Goal: Task Accomplishment & Management: Complete application form

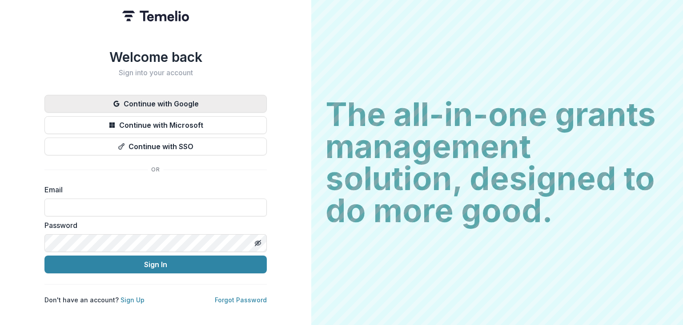
click at [204, 96] on button "Continue with Google" at bounding box center [155, 104] width 222 height 18
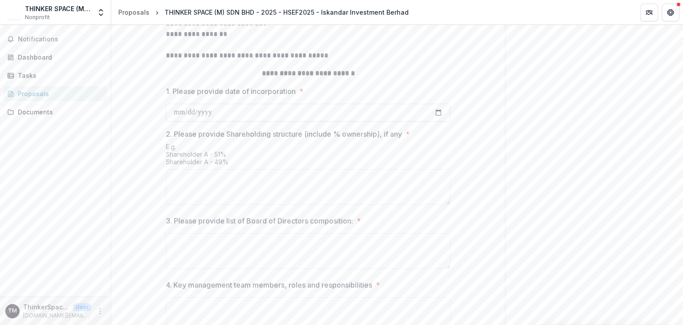
scroll to position [409, 0]
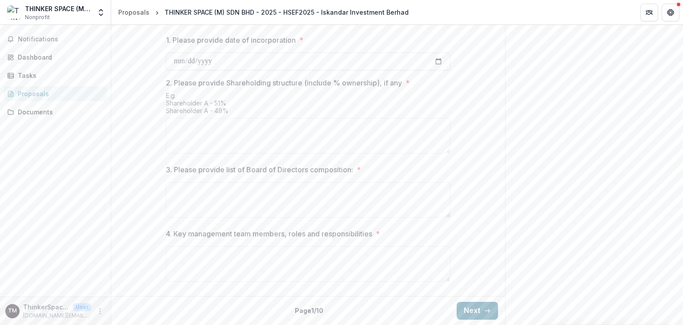
click at [459, 306] on button "Next" at bounding box center [477, 310] width 41 height 18
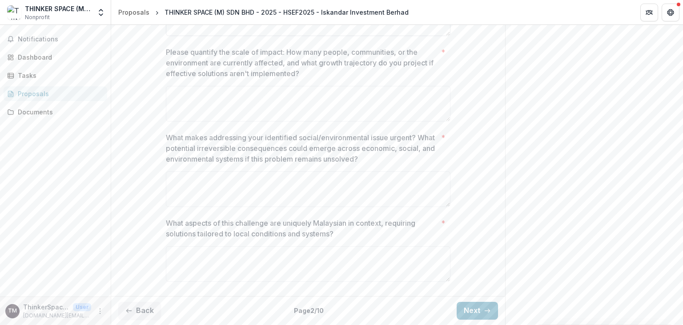
scroll to position [378, 0]
click at [468, 314] on button "Next" at bounding box center [477, 310] width 41 height 18
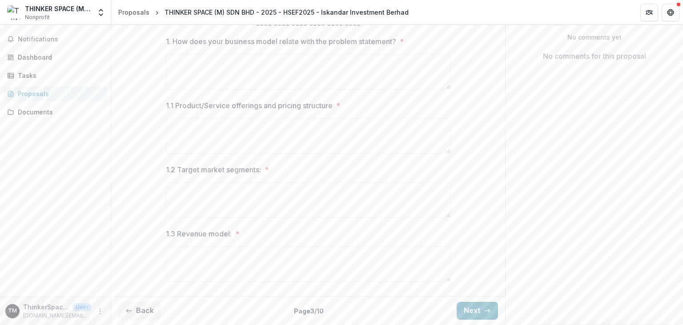
scroll to position [206, 0]
click at [461, 304] on button "Next" at bounding box center [477, 310] width 41 height 18
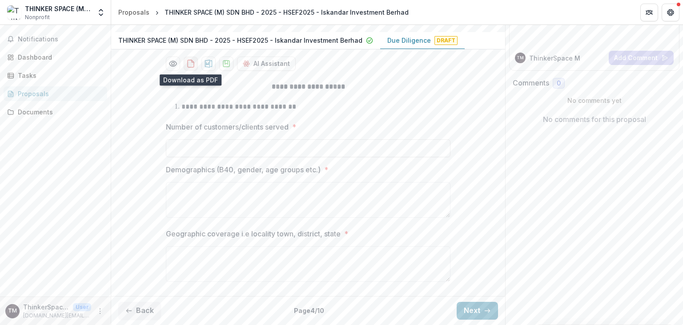
click at [190, 65] on icon "download-proposal" at bounding box center [190, 63] width 9 height 9
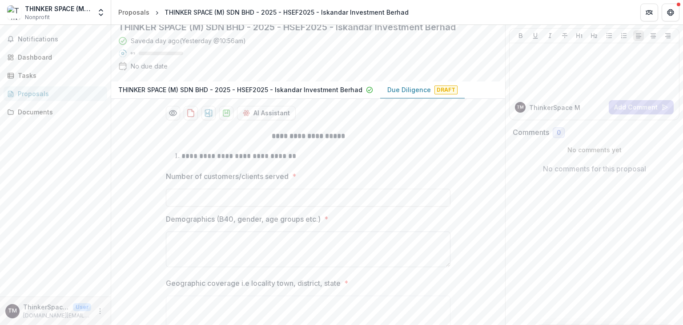
scroll to position [10, 0]
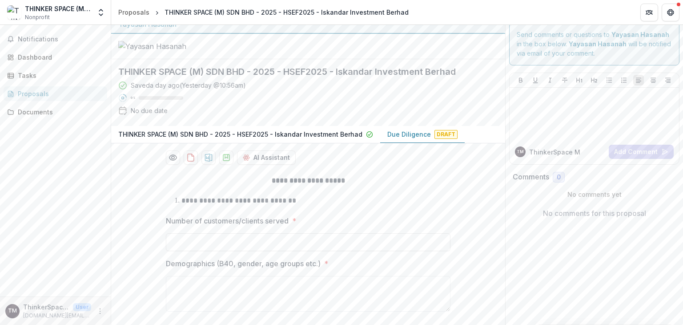
click at [313, 139] on p "THINKER SPACE (M) SDN BHD - 2025 - HSEF2025 - Iskandar Investment Berhad" at bounding box center [240, 133] width 244 height 9
click at [405, 139] on p "Due Diligence" at bounding box center [409, 133] width 44 height 9
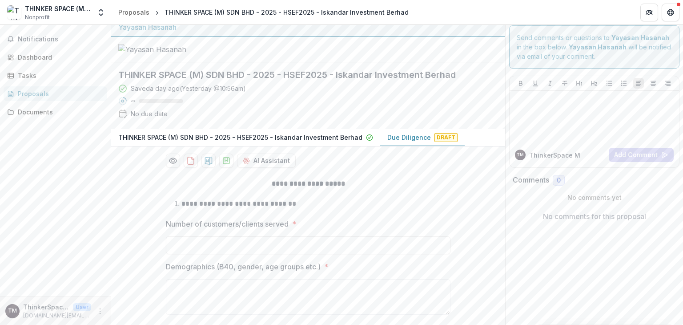
scroll to position [0, 0]
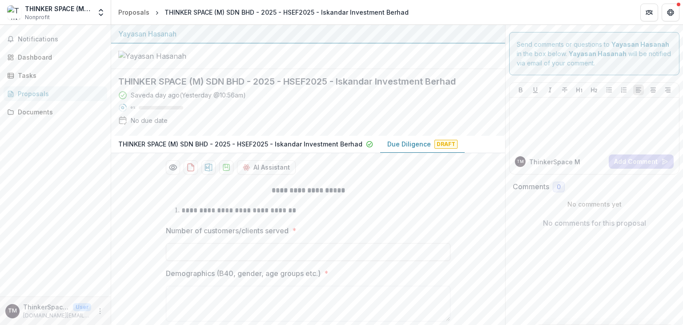
click at [468, 260] on div "**********" at bounding box center [308, 287] width 394 height 218
click at [38, 75] on div "Tasks" at bounding box center [59, 75] width 82 height 9
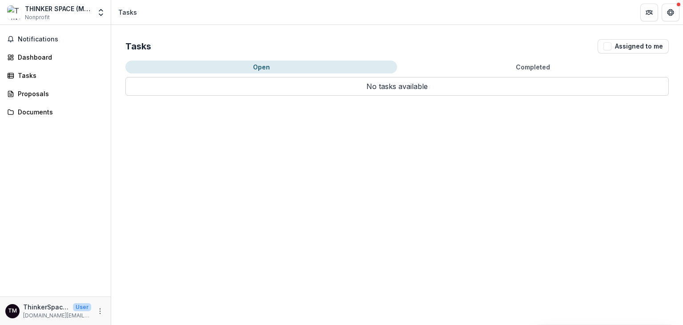
click at [509, 64] on button "Completed" at bounding box center [533, 66] width 272 height 13
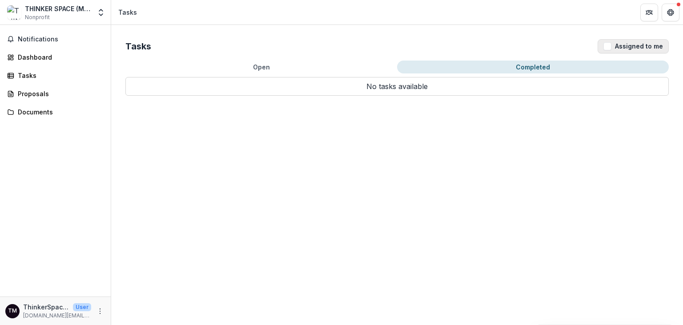
click at [636, 45] on button "Assigned to me" at bounding box center [632, 46] width 71 height 14
click at [606, 48] on span "button" at bounding box center [607, 46] width 8 height 8
click at [667, 9] on icon "Get Help" at bounding box center [670, 12] width 7 height 7
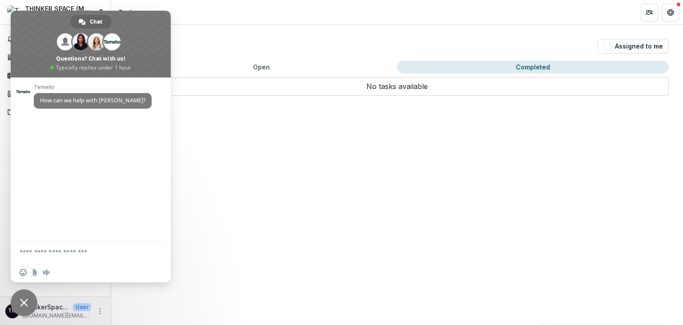
click at [28, 310] on span "Close chat" at bounding box center [24, 302] width 27 height 27
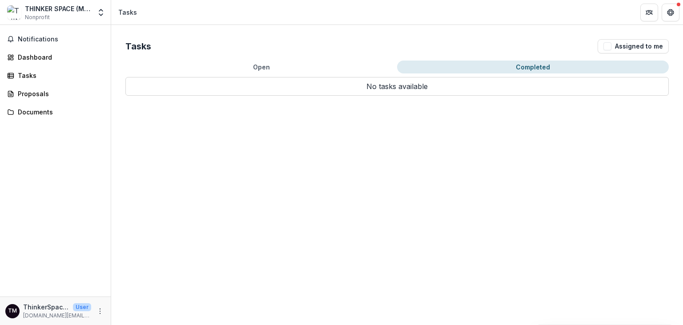
click at [284, 259] on div "Tasks Assigned to me Open Completed No tasks available No tasks available" at bounding box center [397, 175] width 572 height 300
click at [438, 191] on div "Tasks Assigned to me Open Completed No tasks available No tasks available" at bounding box center [397, 175] width 572 height 300
click at [37, 9] on div "THINKER SPACE (M) SDN BHD" at bounding box center [58, 8] width 66 height 9
